Goal: Communication & Community: Participate in discussion

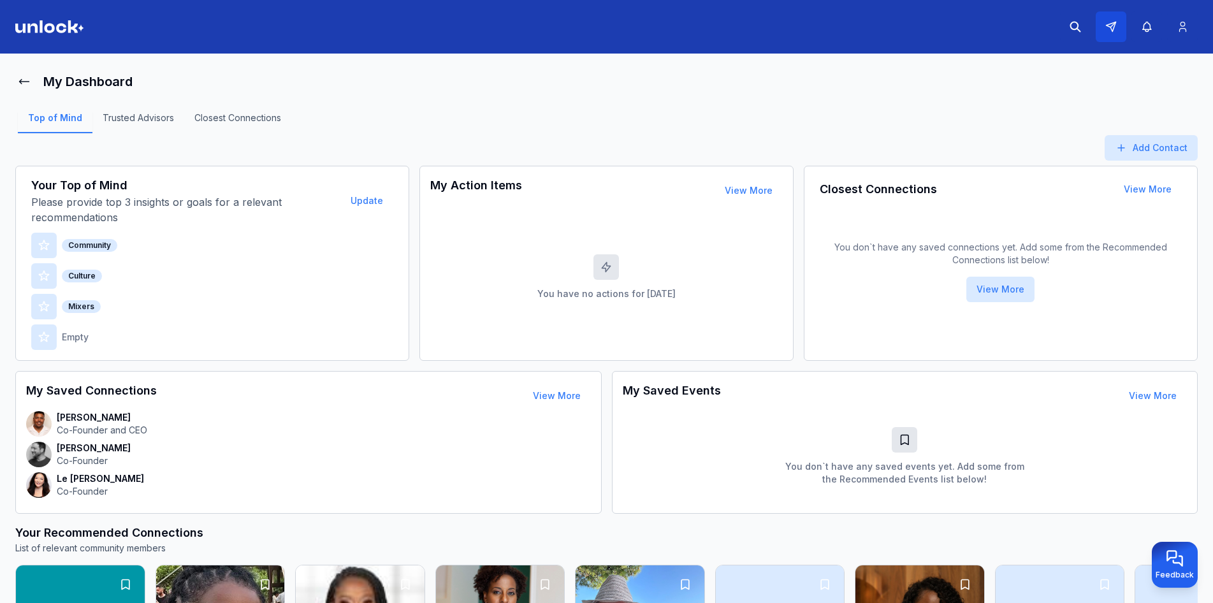
click at [1108, 22] on icon at bounding box center [1110, 26] width 11 height 11
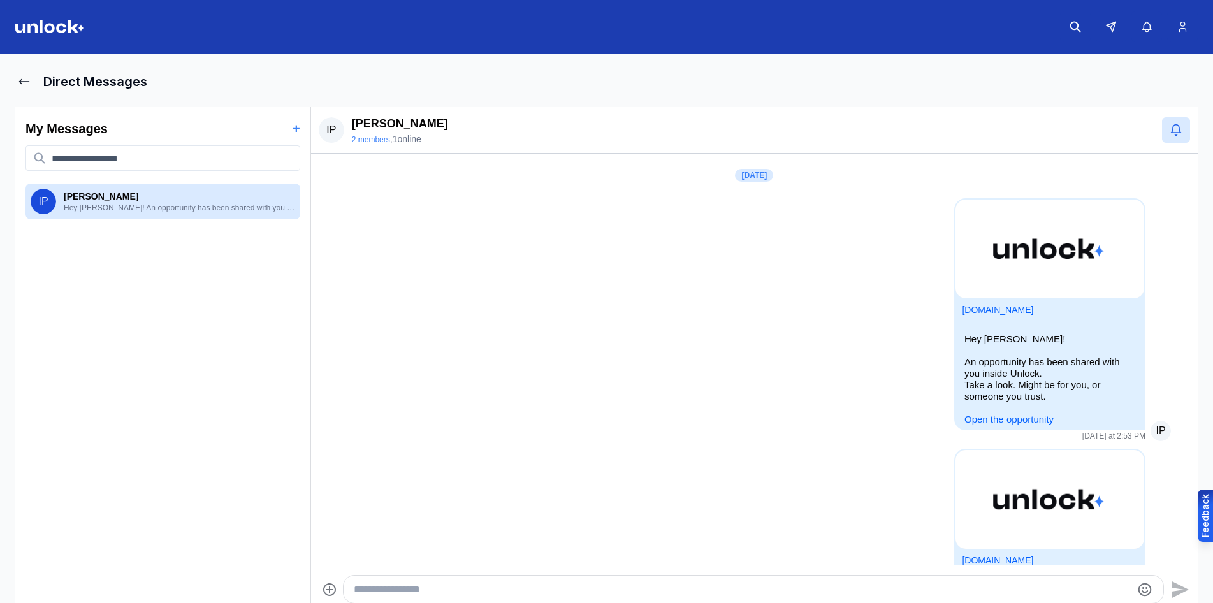
scroll to position [384, 0]
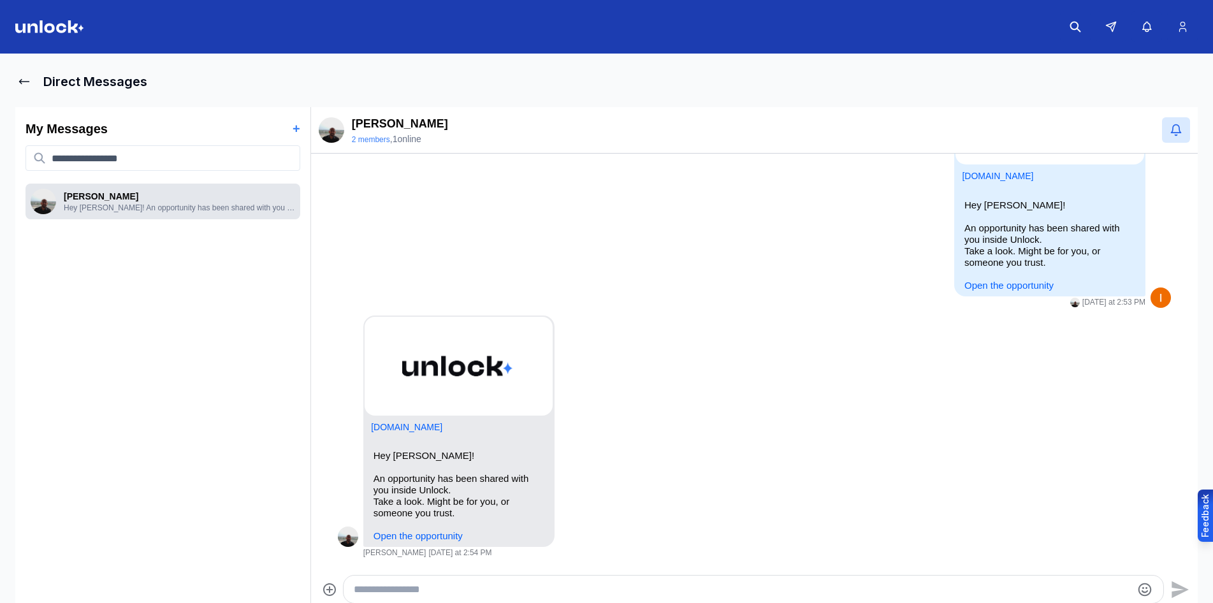
click at [245, 216] on div "[PERSON_NAME] Hey [PERSON_NAME] P! An opportunity has been shared with you insi…" at bounding box center [162, 202] width 275 height 36
click at [610, 589] on textarea "Type your message" at bounding box center [742, 589] width 777 height 15
type textarea "*****"
click at [1181, 586] on icon "Send" at bounding box center [1181, 589] width 17 height 17
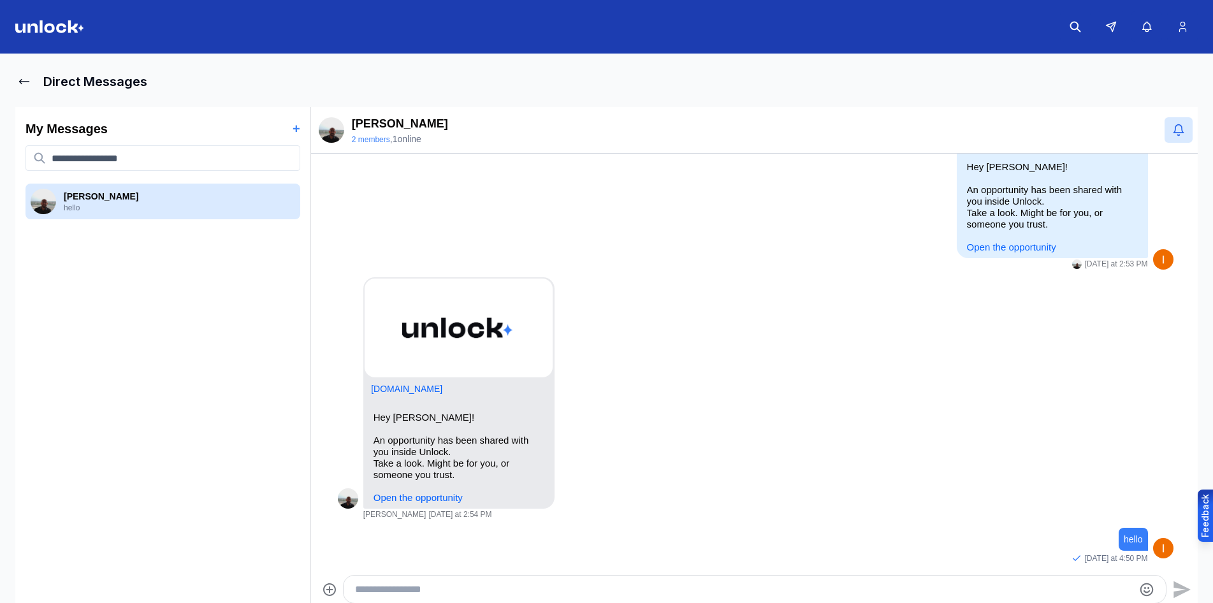
click at [662, 588] on textarea "Type your message" at bounding box center [743, 589] width 777 height 15
type textarea "*"
click at [1186, 579] on icon "Send" at bounding box center [1180, 589] width 20 height 20
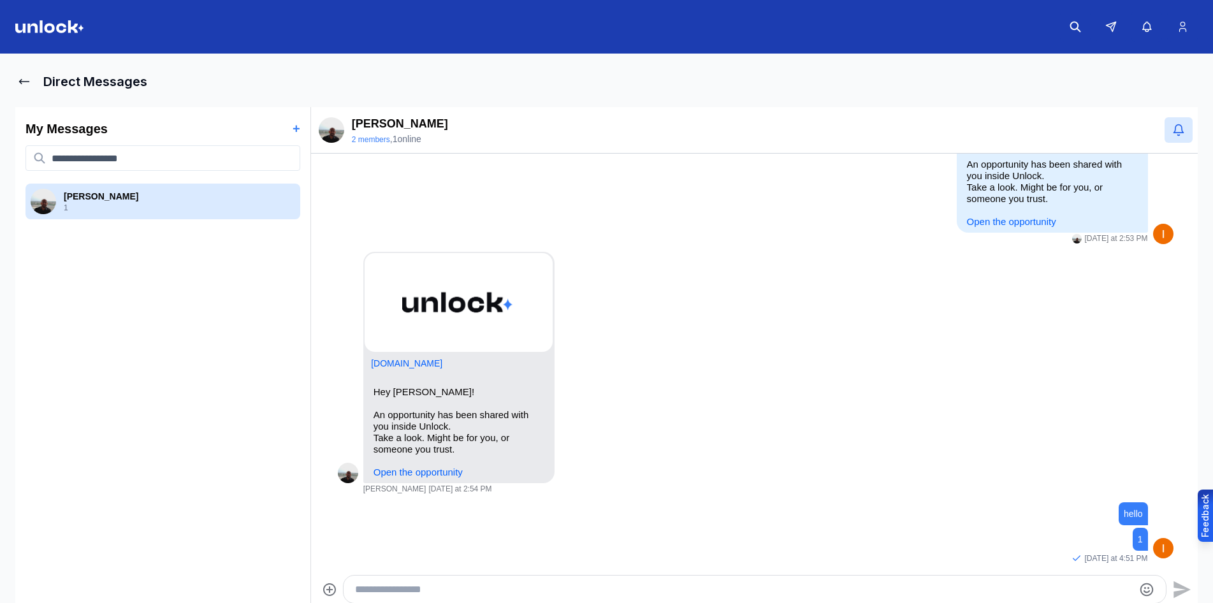
click at [587, 589] on textarea "Type your message" at bounding box center [743, 589] width 777 height 15
type textarea "*"
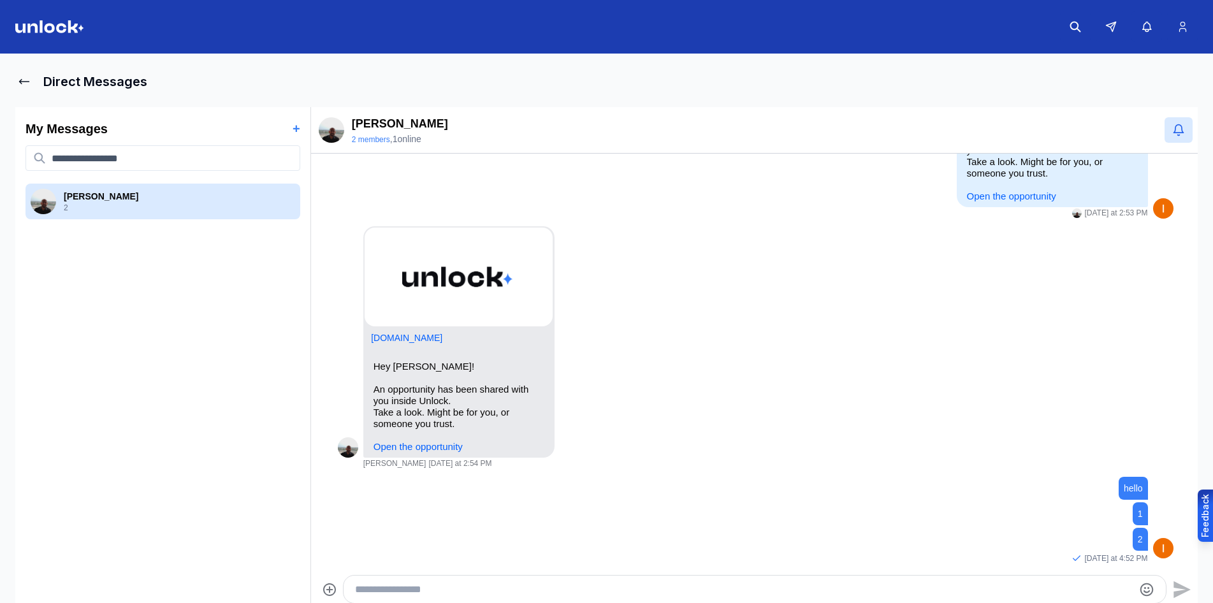
type textarea "*"
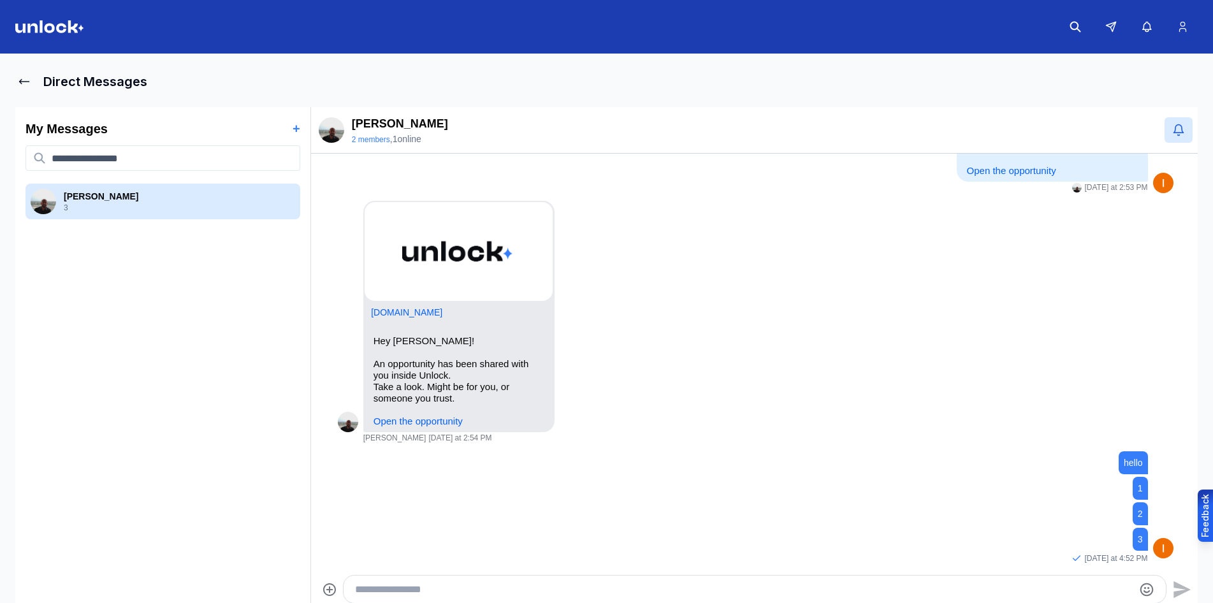
type textarea "*"
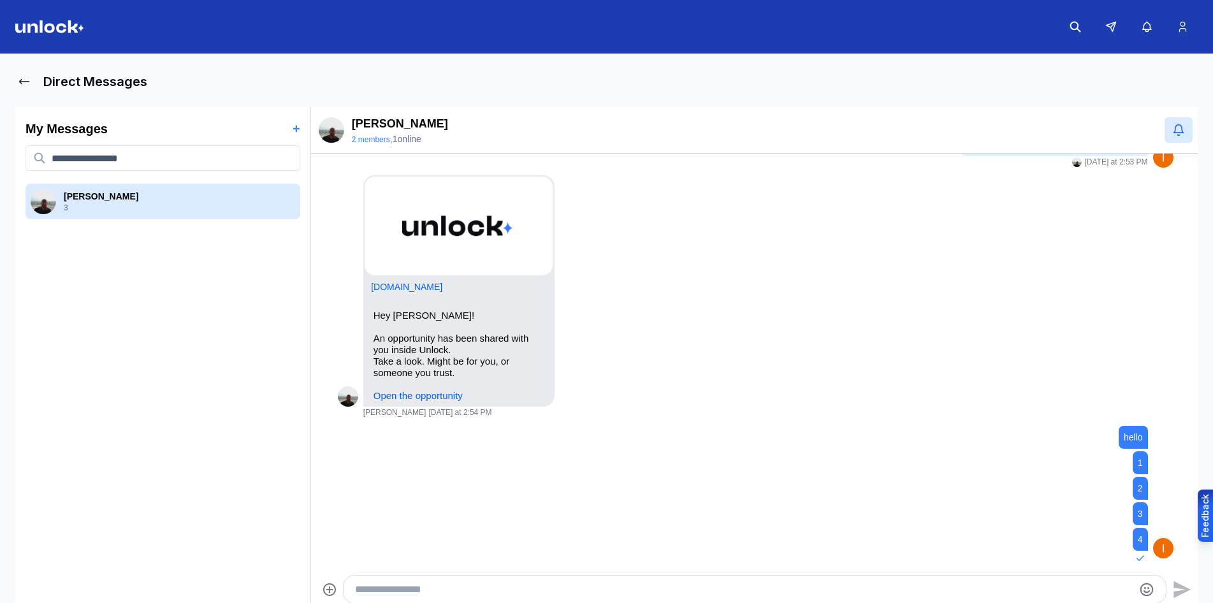
type textarea "*"
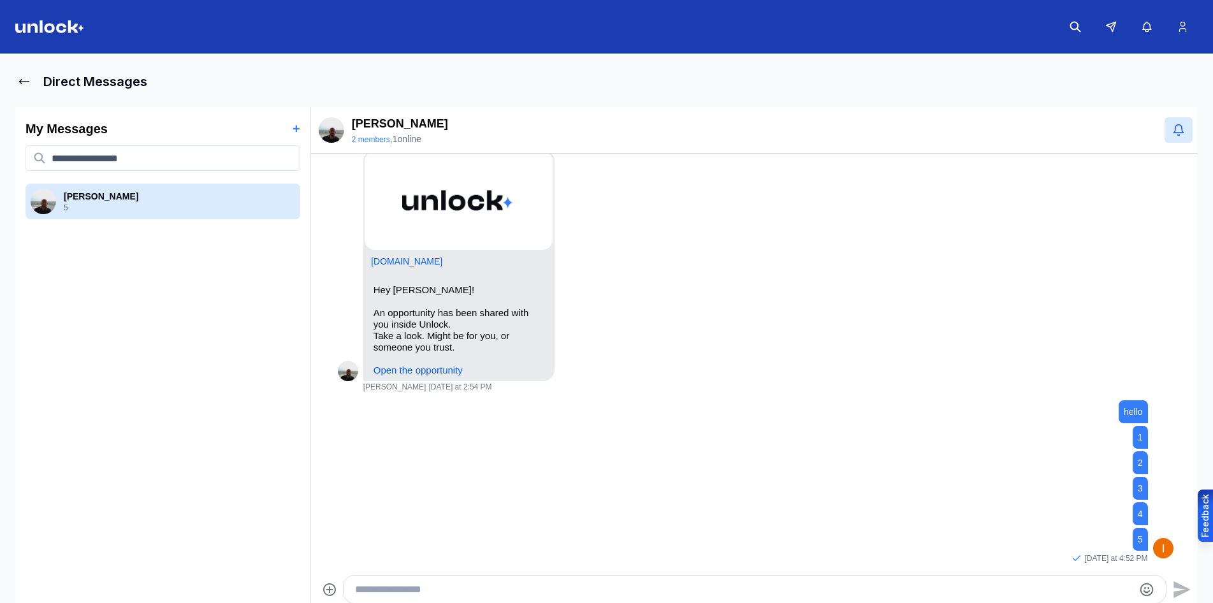
click at [50, 23] on img at bounding box center [49, 26] width 69 height 13
